Goal: Navigation & Orientation: Find specific page/section

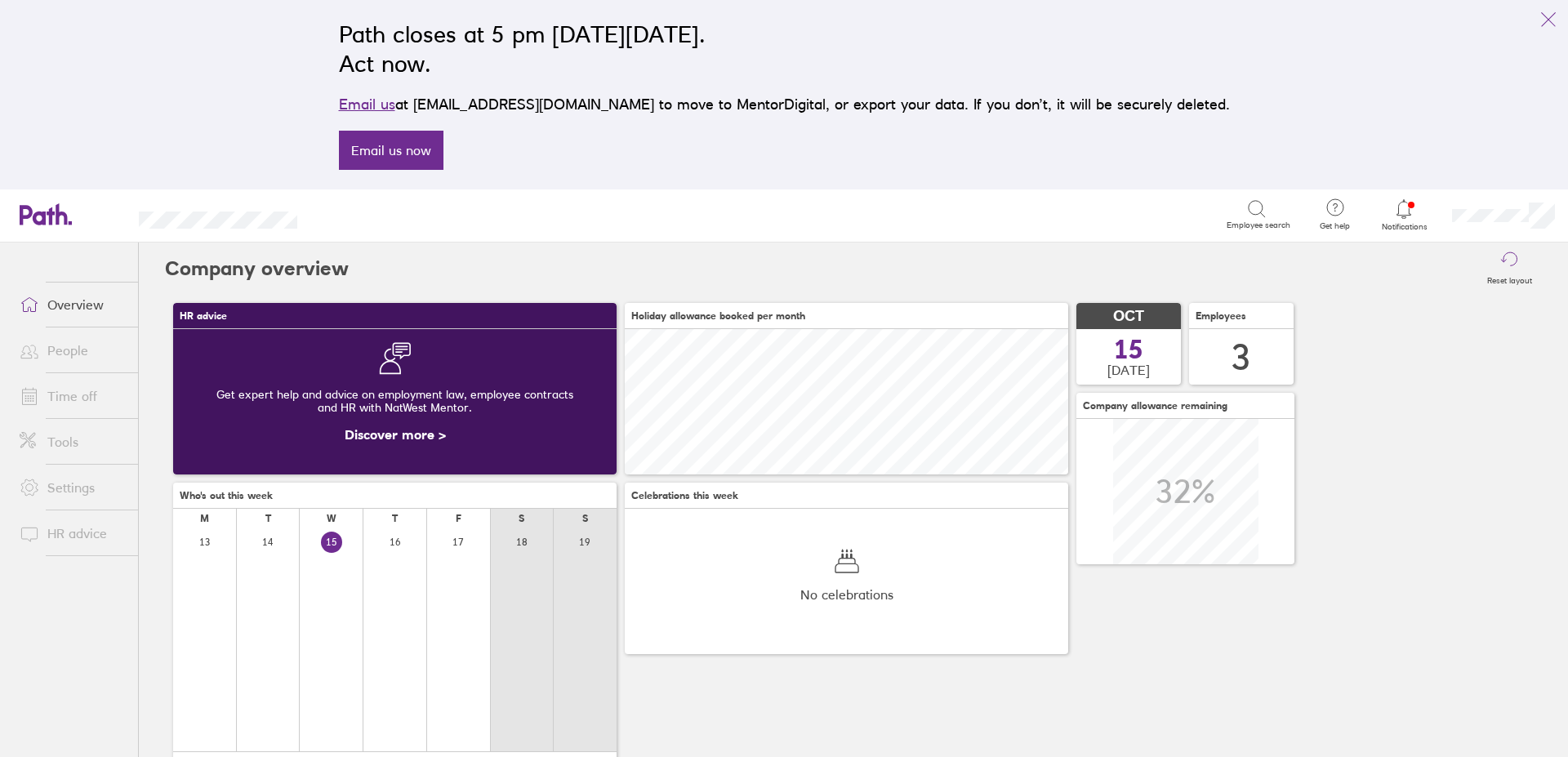
scroll to position [146, 444]
click at [1403, 213] on icon at bounding box center [1403, 209] width 20 height 20
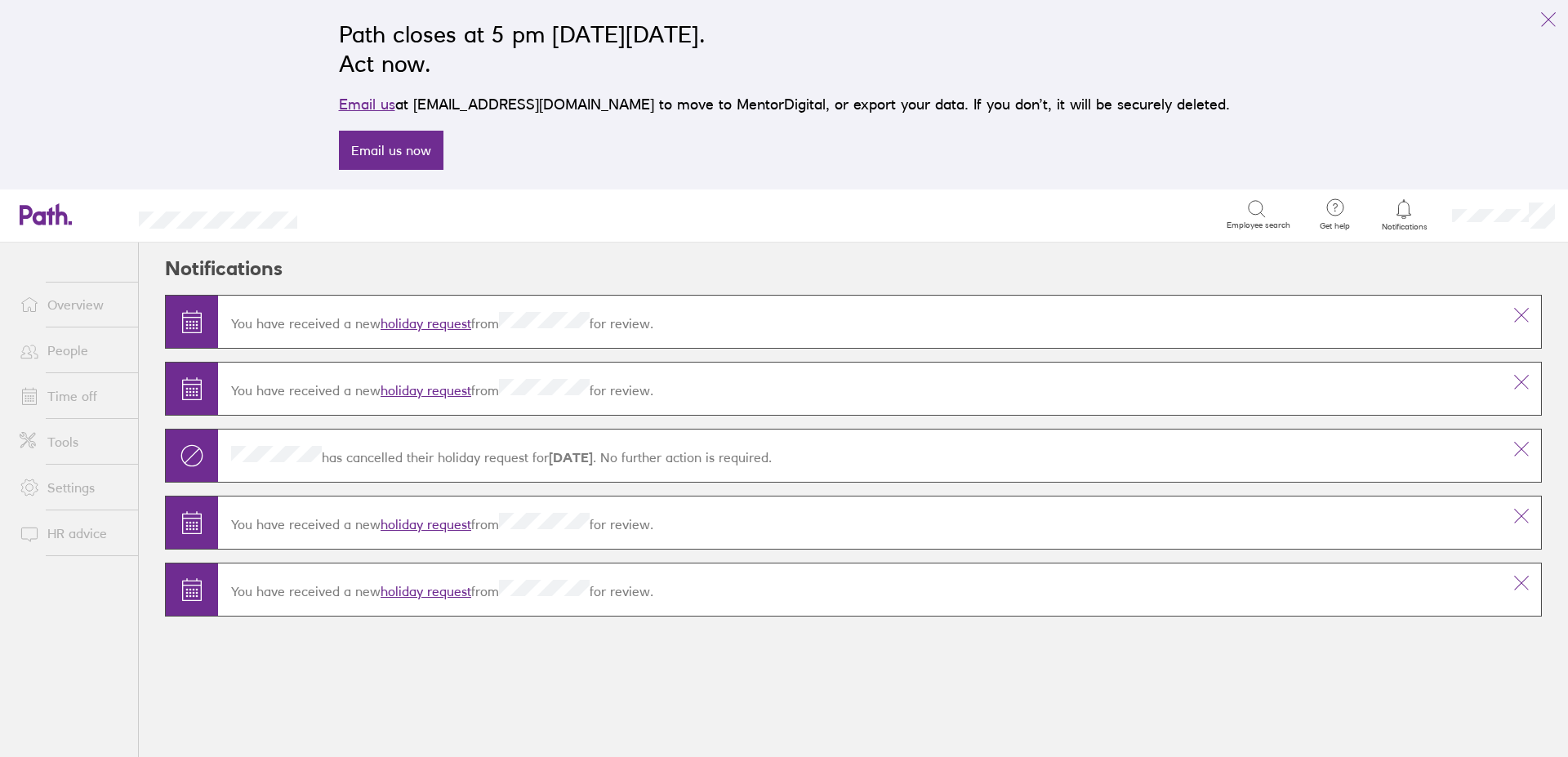
click at [451, 391] on link "holiday request" at bounding box center [426, 391] width 91 height 16
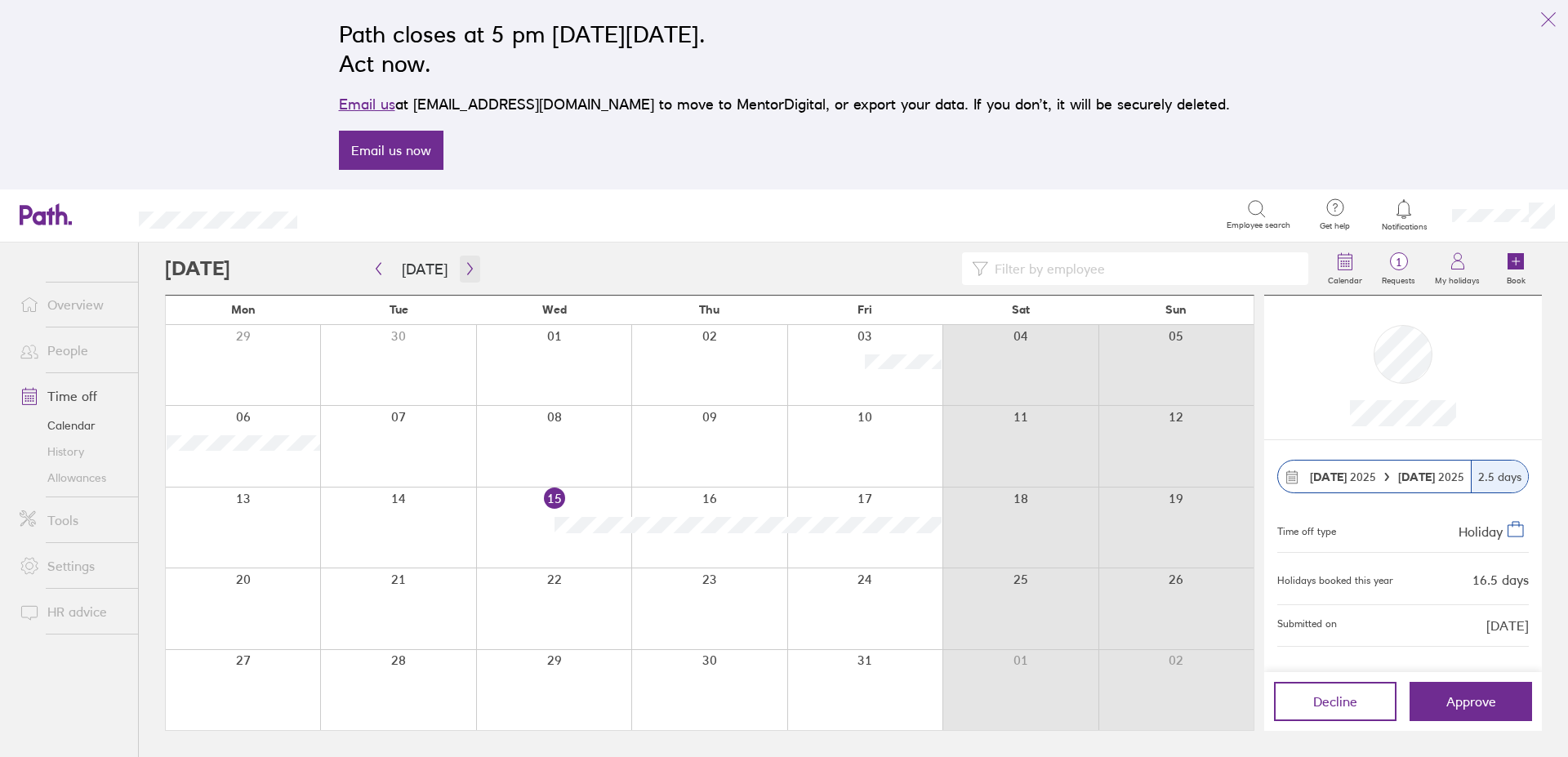
click at [468, 270] on icon "button" at bounding box center [470, 268] width 13 height 14
click at [1410, 221] on link "Notifications" at bounding box center [1403, 215] width 53 height 34
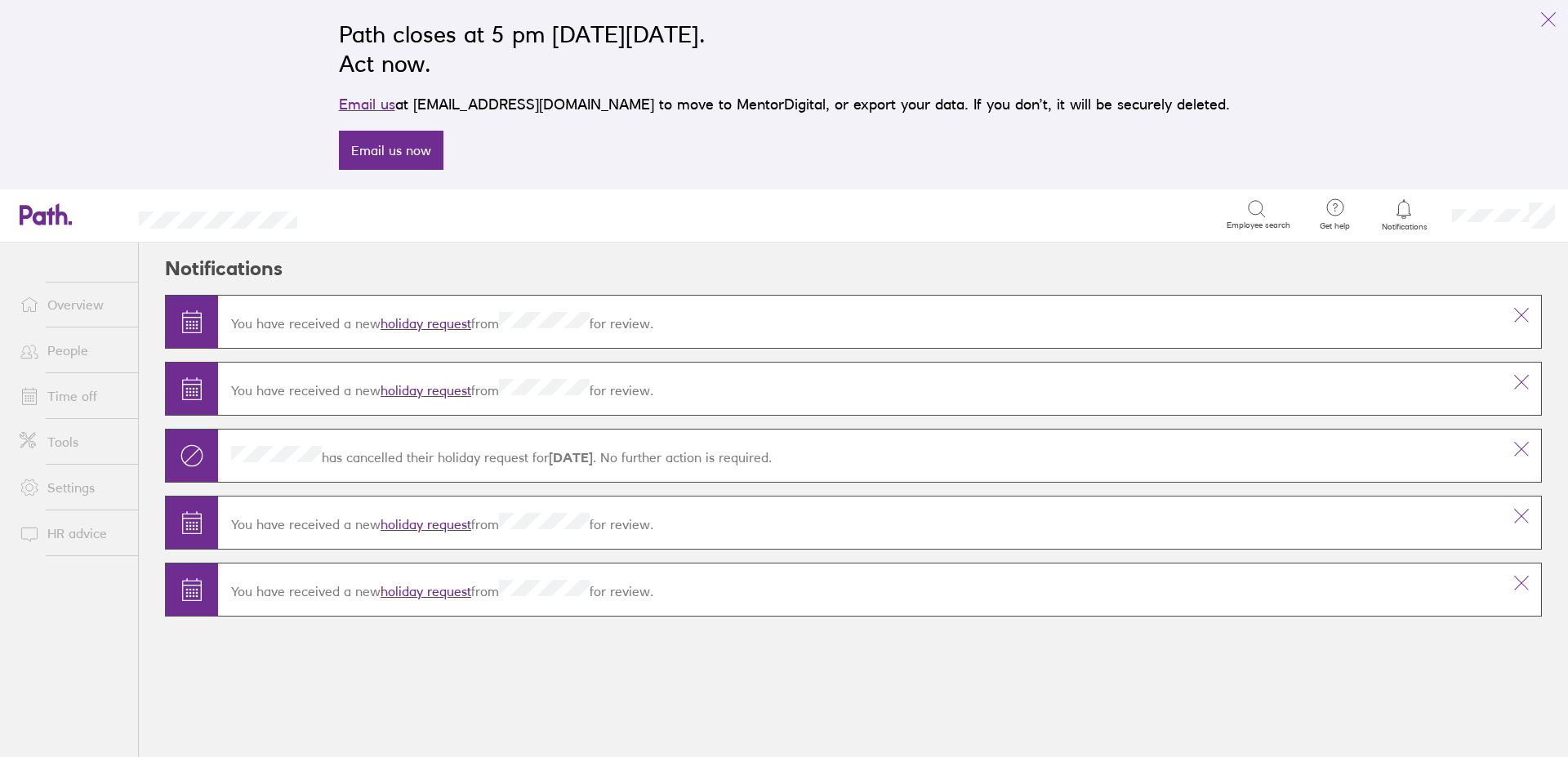
click at [424, 321] on link "holiday request" at bounding box center [426, 323] width 91 height 16
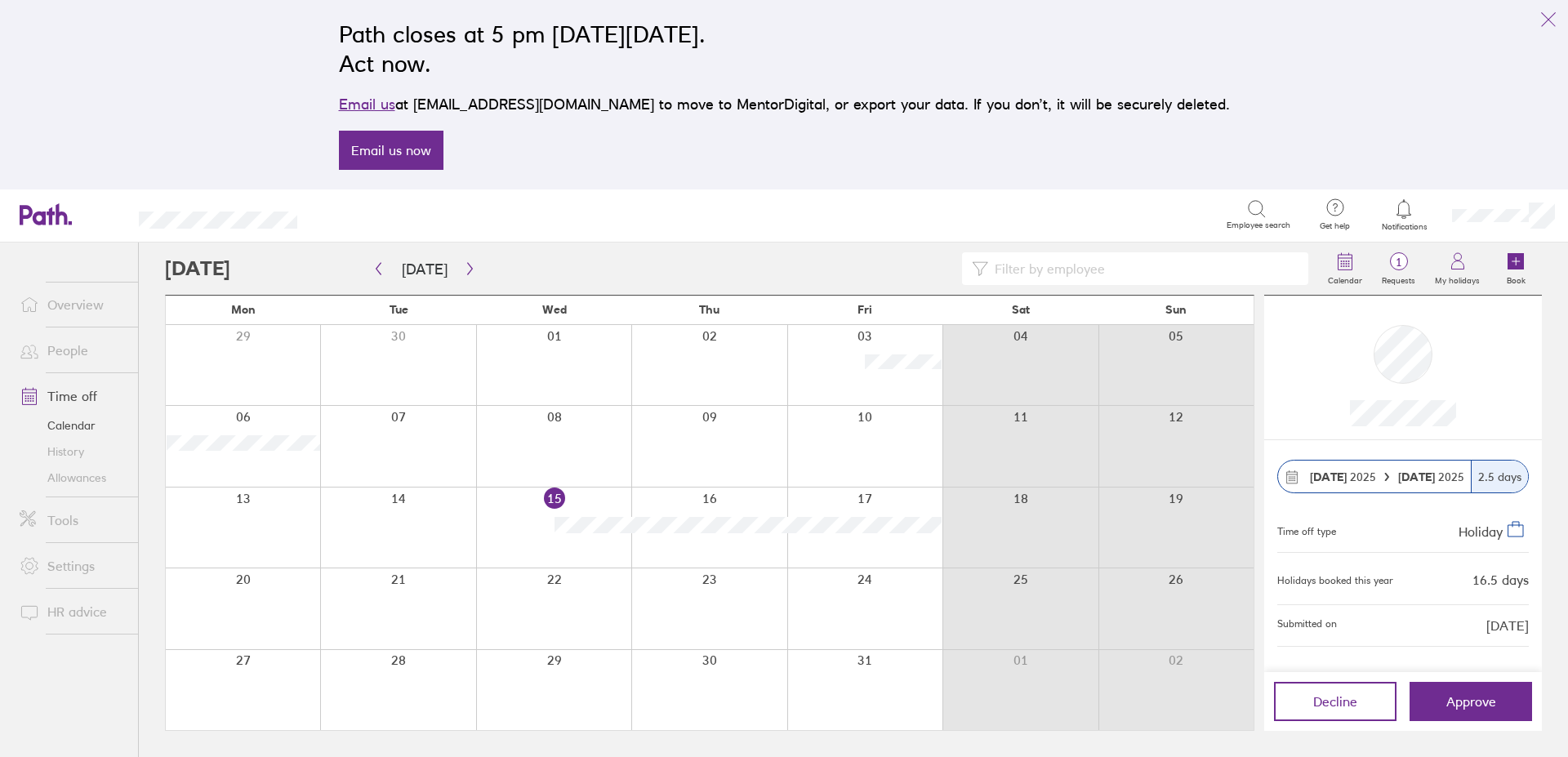
click at [67, 447] on link "History" at bounding box center [72, 451] width 131 height 26
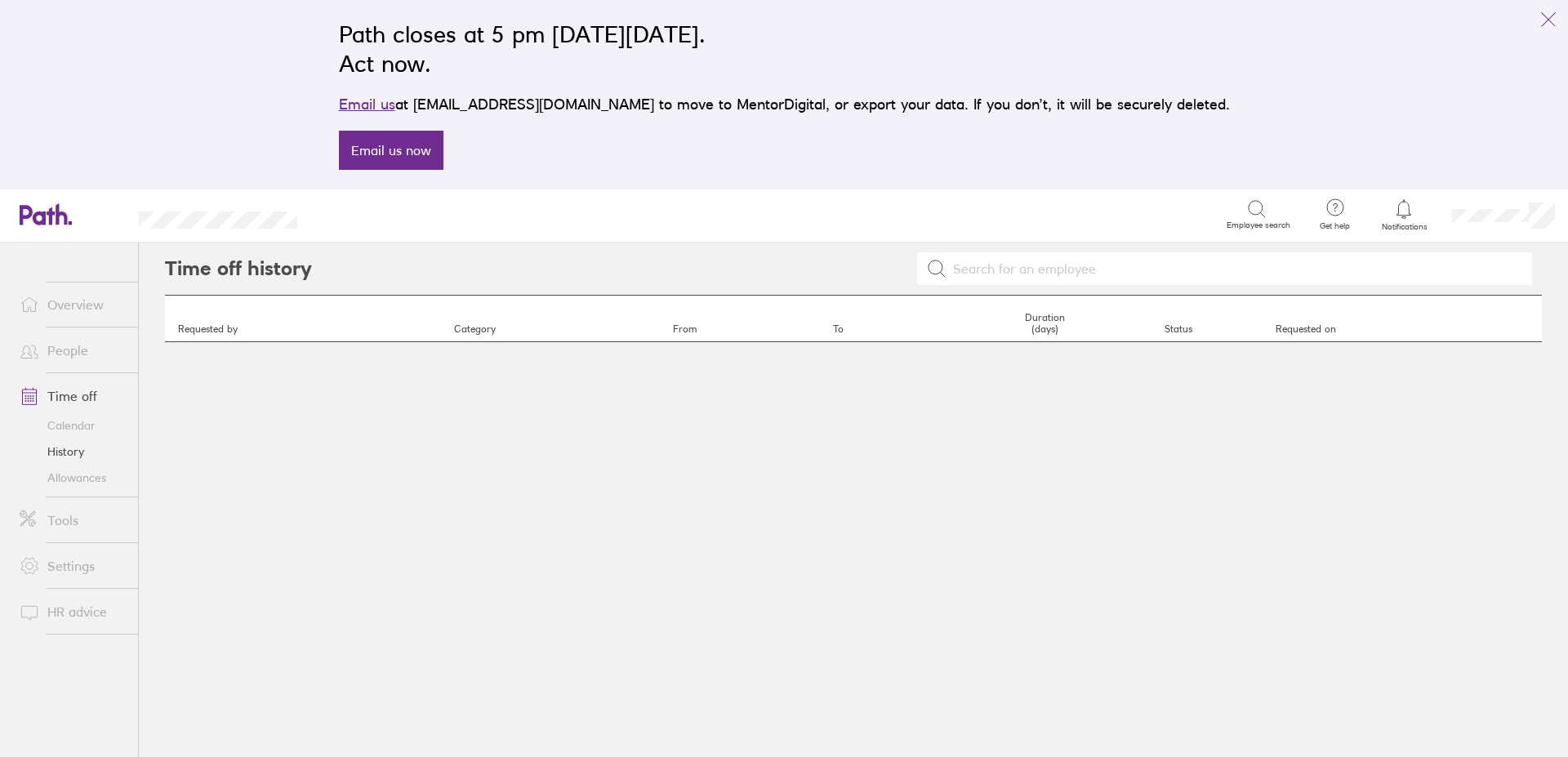
click at [82, 477] on link "Allowances" at bounding box center [72, 477] width 131 height 26
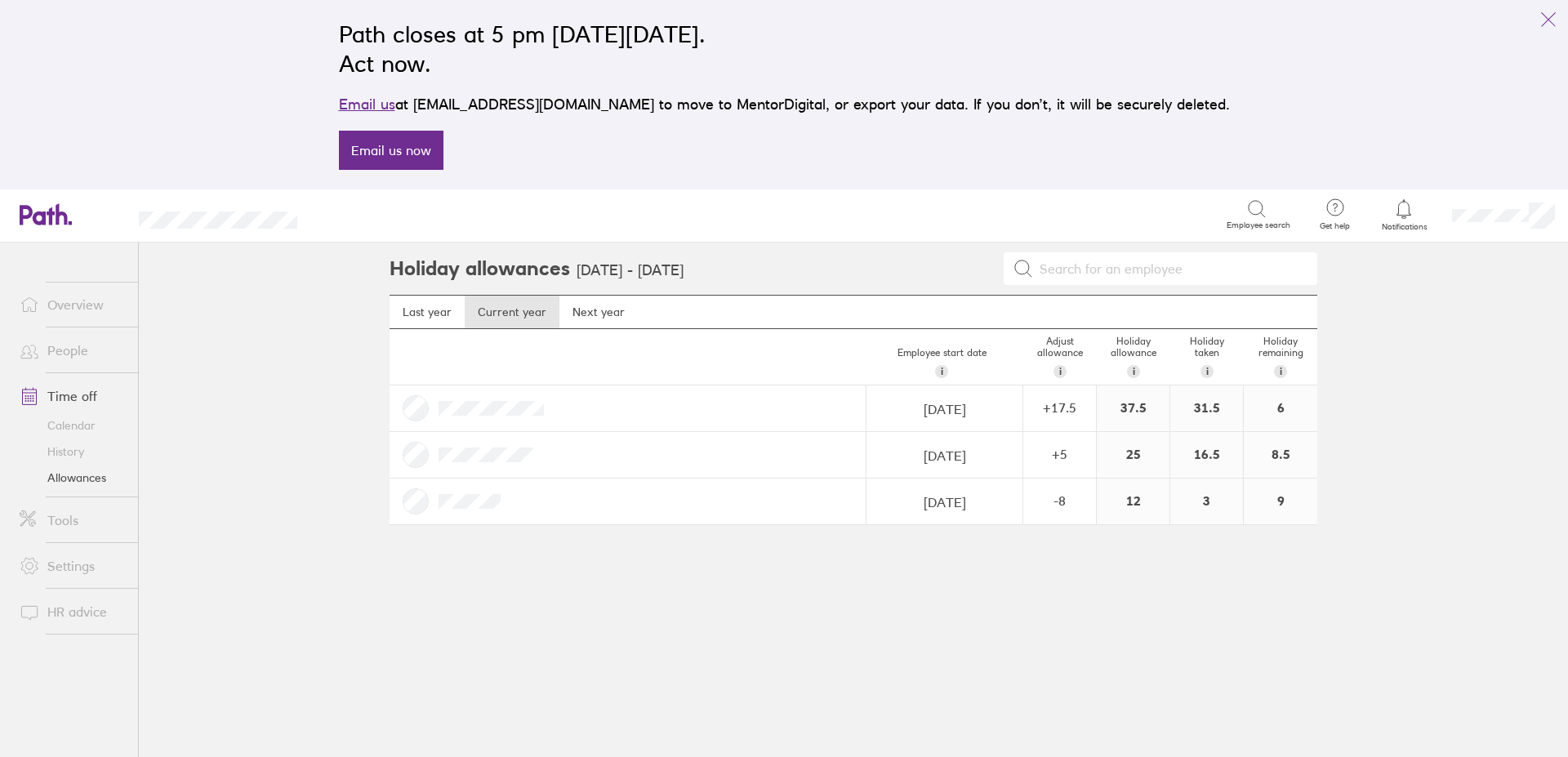
click at [67, 426] on link "Calendar" at bounding box center [72, 425] width 131 height 26
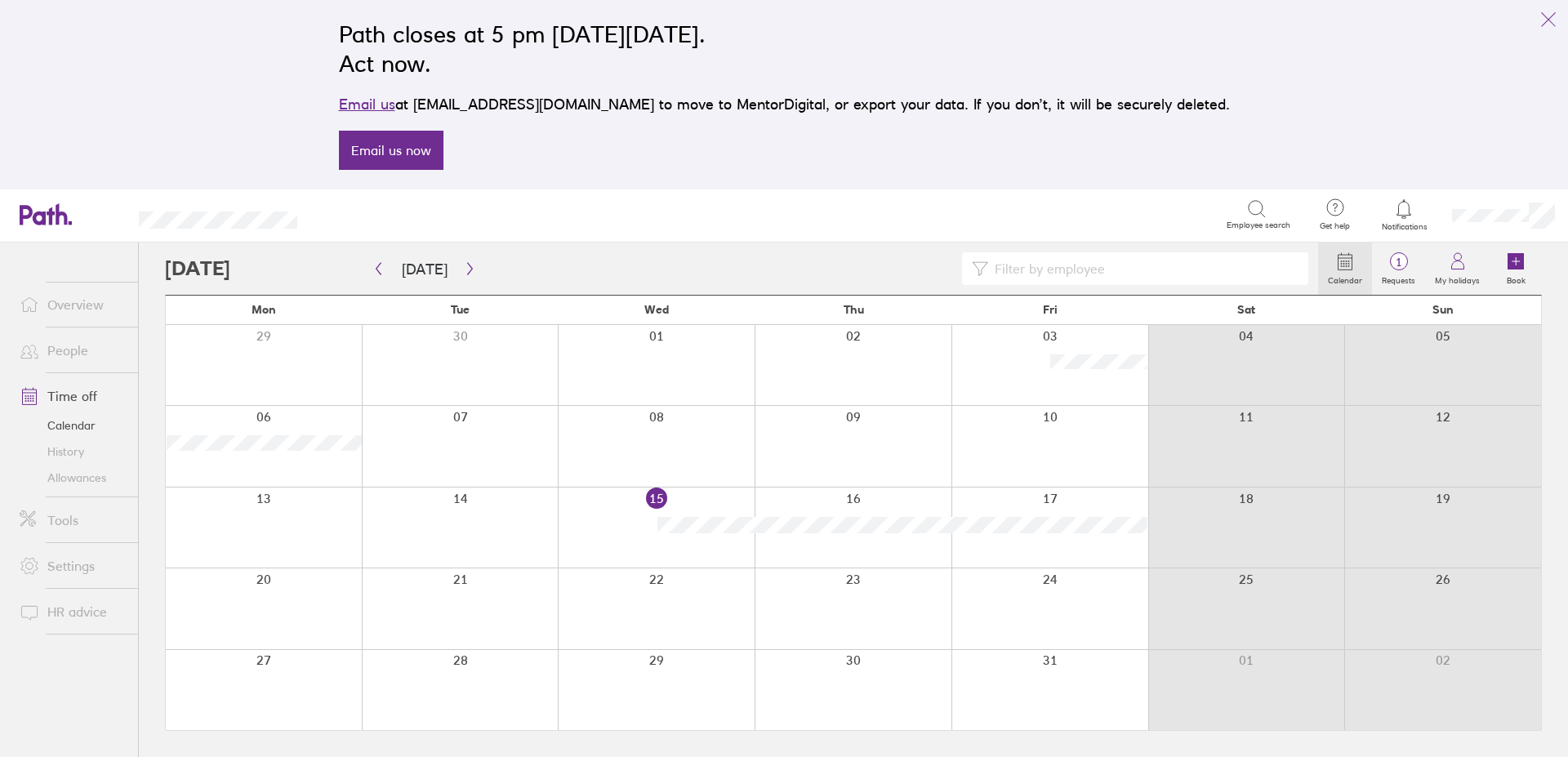
click at [76, 448] on link "History" at bounding box center [72, 451] width 131 height 26
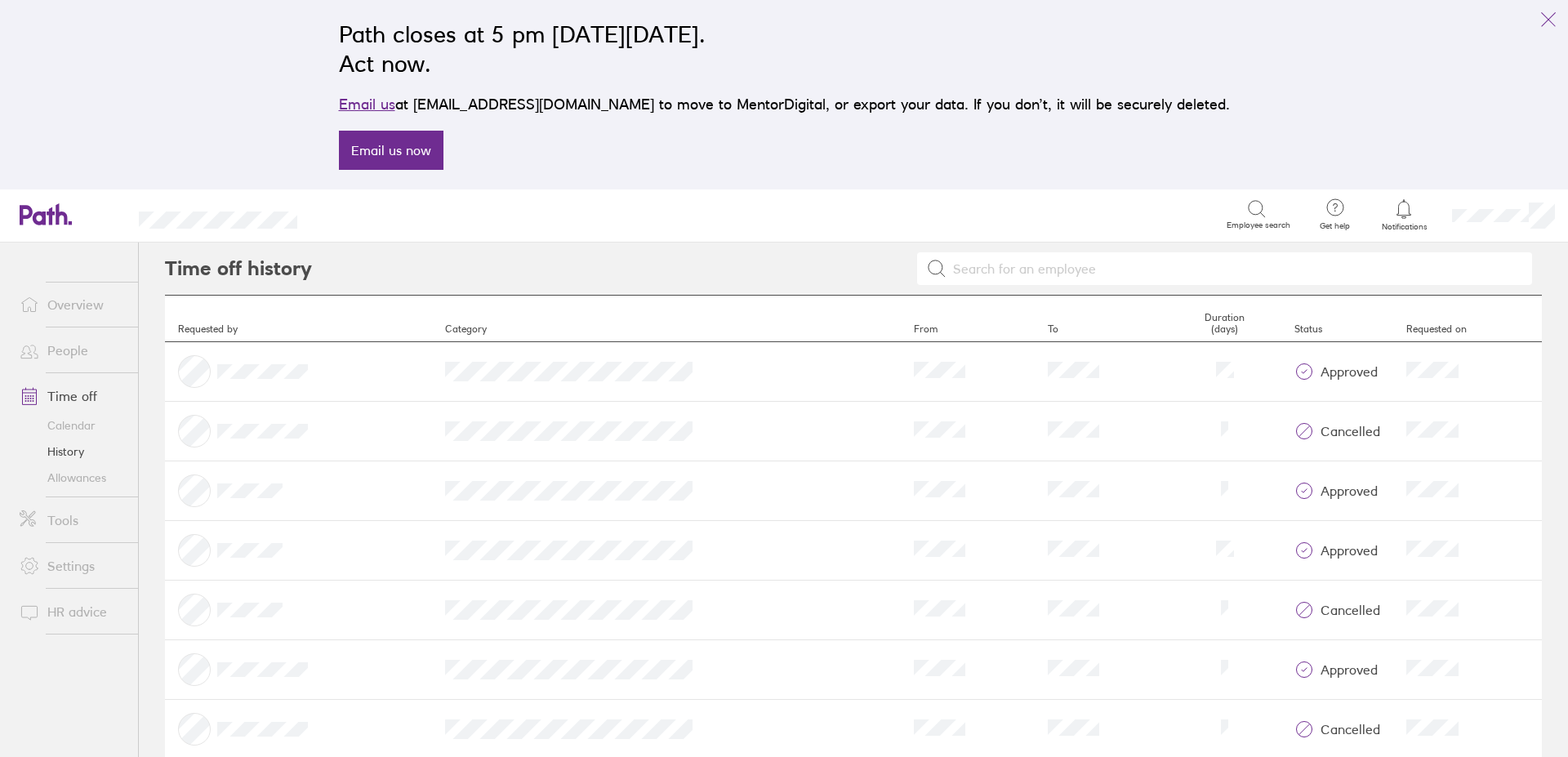
click at [75, 479] on link "Allowances" at bounding box center [72, 477] width 131 height 26
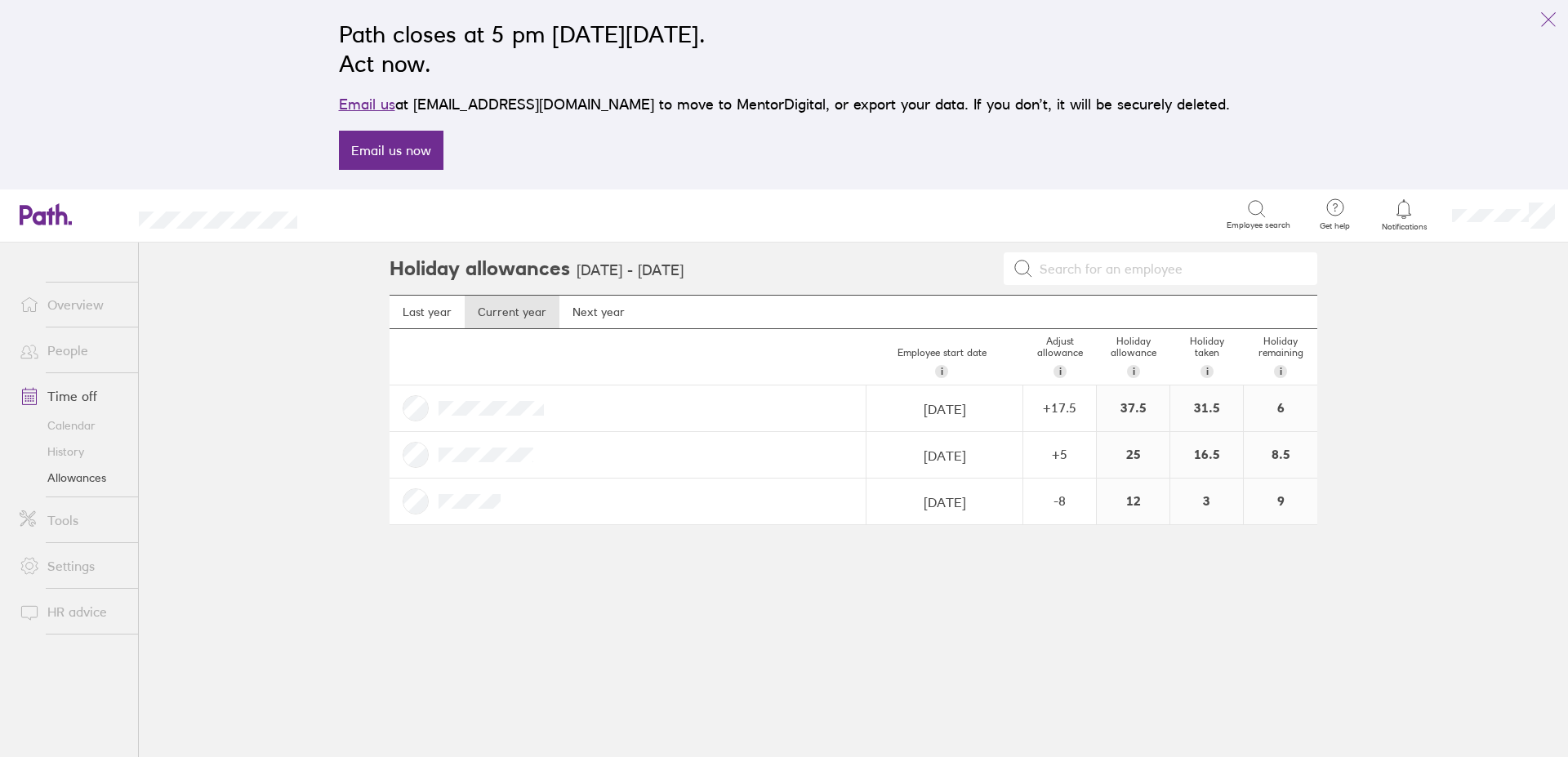
click at [59, 446] on link "History" at bounding box center [72, 451] width 131 height 26
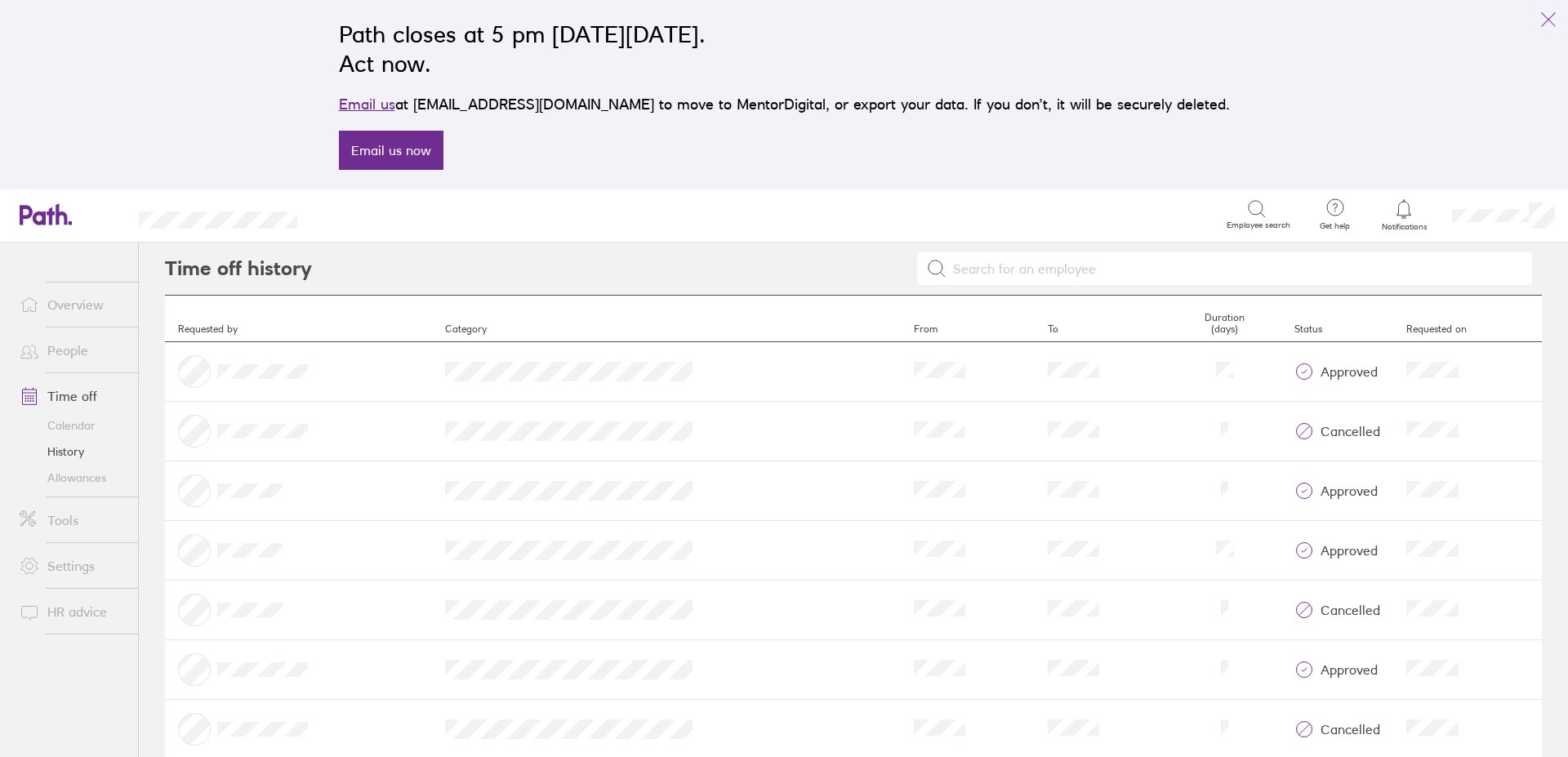
click at [82, 422] on link "Calendar" at bounding box center [72, 425] width 131 height 26
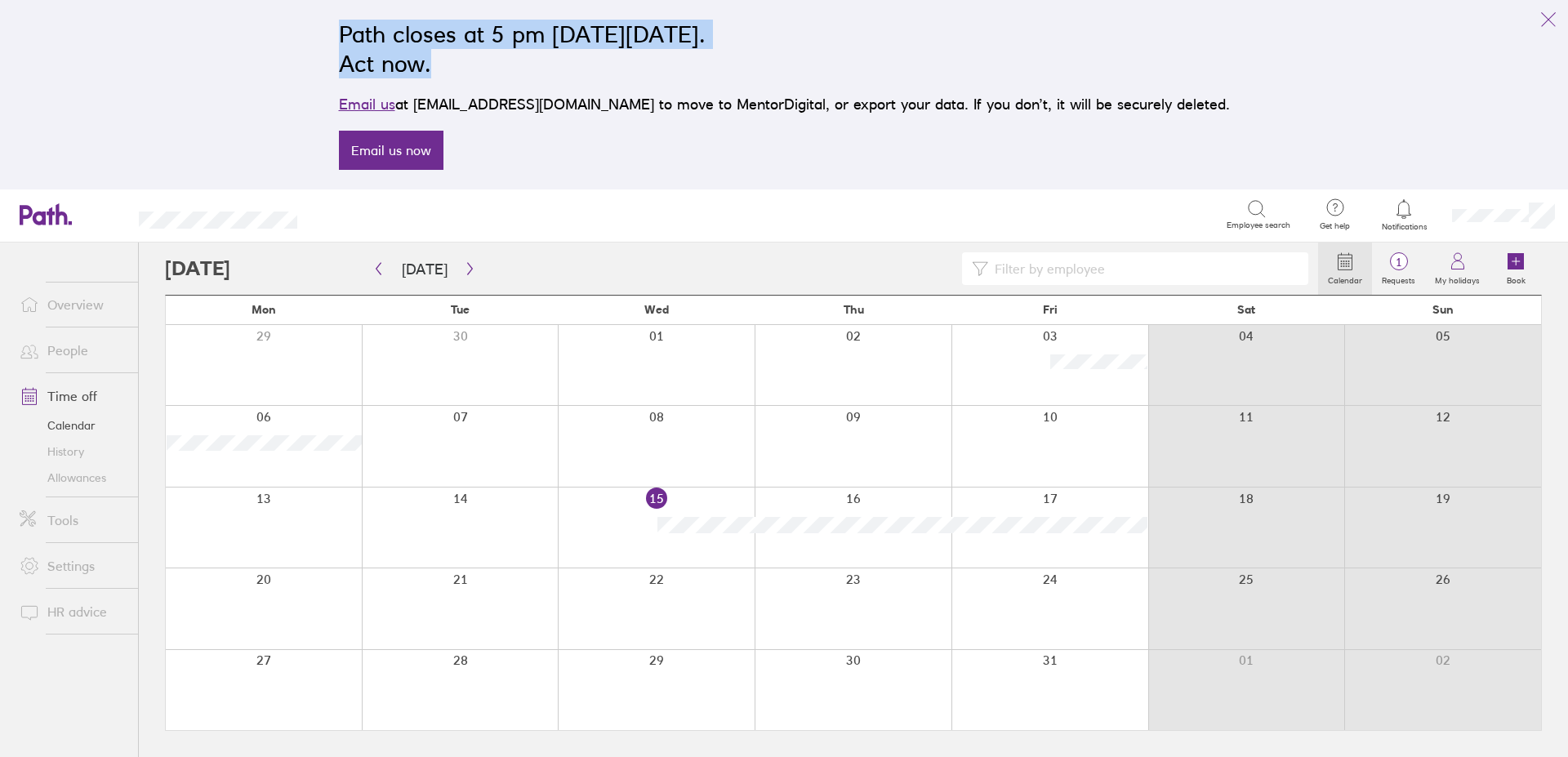
drag, startPoint x: 600, startPoint y: 153, endPoint x: 357, endPoint y: 38, distance: 268.8
click at [357, 38] on div "Path closes at 5 pm [DATE][DATE]. Act now. Email us at [EMAIL_ADDRESS][DOMAIN_N…" at bounding box center [784, 95] width 1568 height 190
click at [358, 32] on div "Path closes at 5 pm [DATE][DATE]. Act now. Email us at [EMAIL_ADDRESS][DOMAIN_N…" at bounding box center [784, 95] width 1568 height 190
drag, startPoint x: 376, startPoint y: 27, endPoint x: 693, endPoint y: 170, distance: 347.8
click at [698, 176] on div "Path closes at 5 pm [DATE][DATE]. Act now. Email us at [EMAIL_ADDRESS][DOMAIN_N…" at bounding box center [784, 95] width 1568 height 190
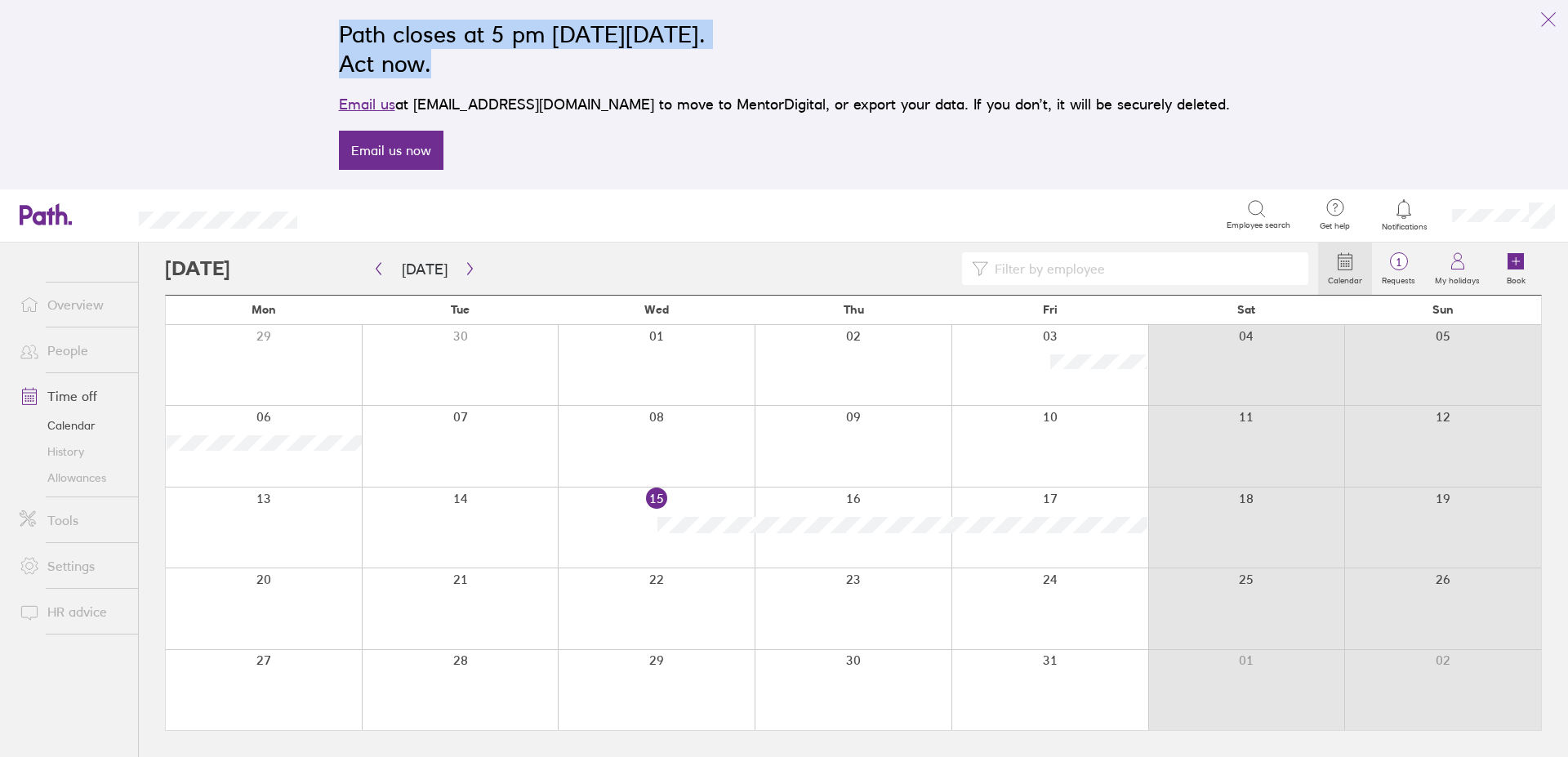
click at [688, 167] on div "Path closes at 5 pm [DATE][DATE]. Act now. Email us at [EMAIL_ADDRESS][DOMAIN_N…" at bounding box center [784, 95] width 917 height 170
